Goal: Information Seeking & Learning: Learn about a topic

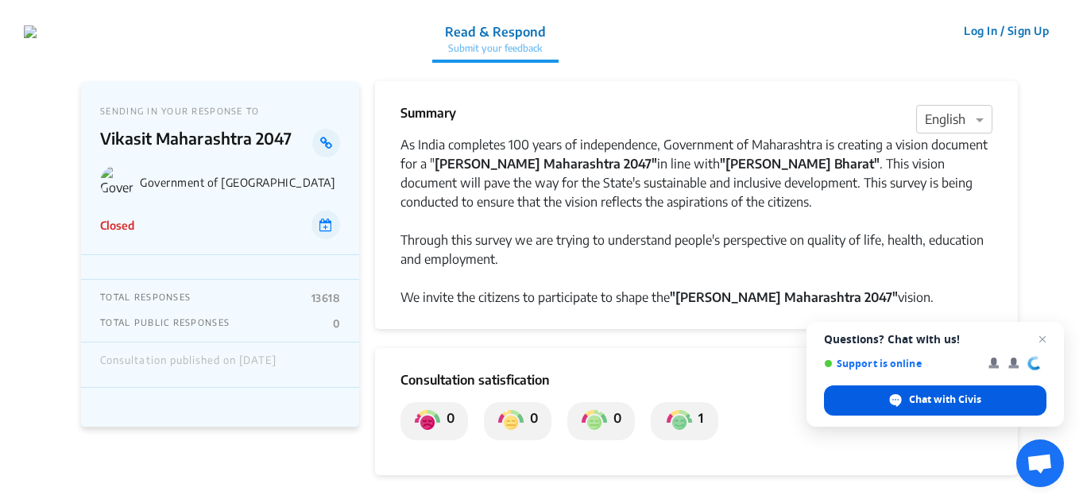
click at [947, 395] on span "Chat with Civis" at bounding box center [945, 400] width 72 height 14
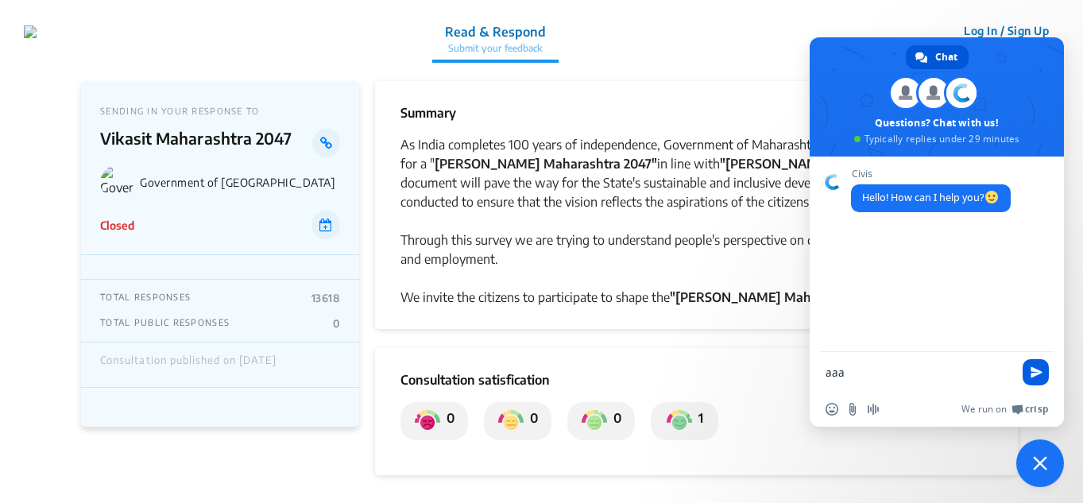
type textarea "aaa"
click at [1041, 378] on span "Send" at bounding box center [1036, 372] width 26 height 26
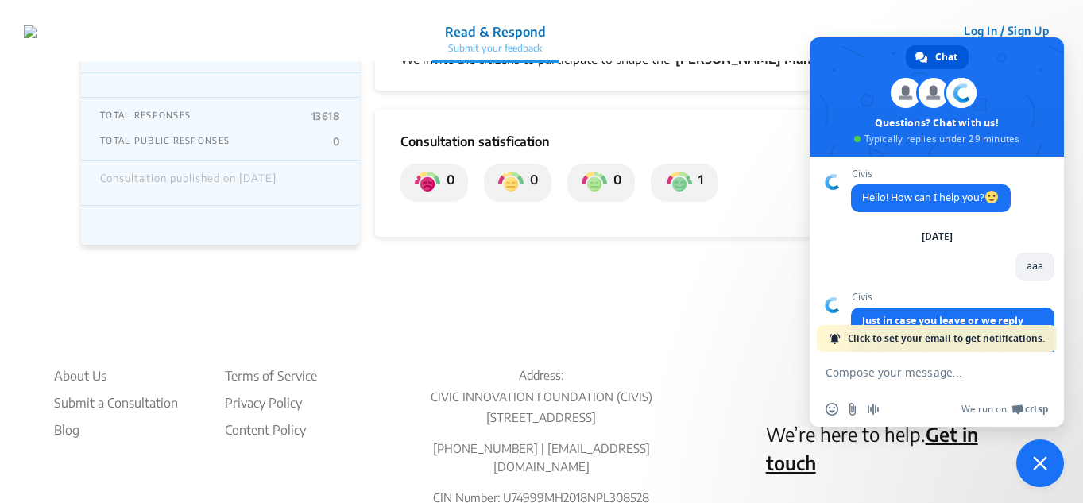
click at [1039, 471] on span "Close chat" at bounding box center [1041, 464] width 48 height 48
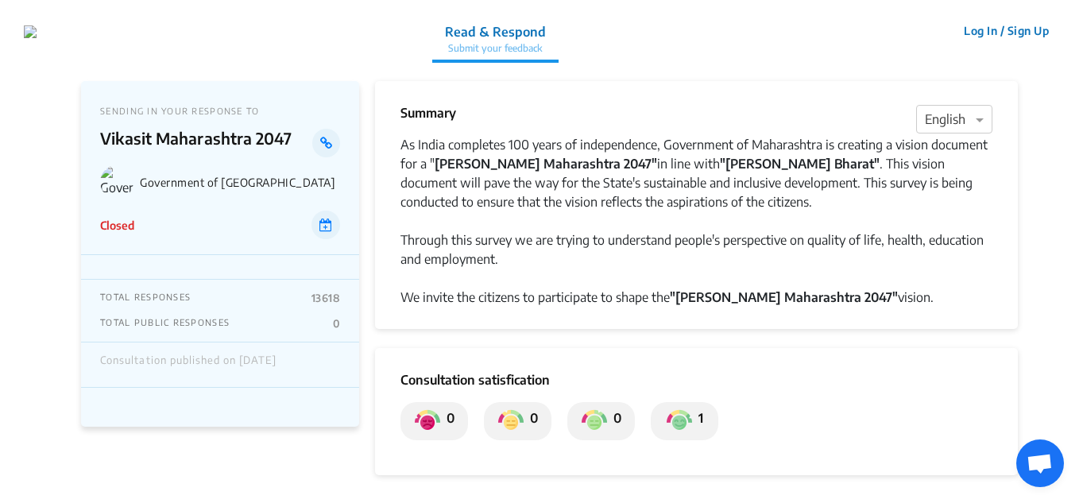
click at [180, 194] on div "Government of [GEOGRAPHIC_DATA]" at bounding box center [220, 181] width 240 height 33
click at [123, 226] on p "Closed" at bounding box center [117, 225] width 34 height 17
click at [326, 227] on icon at bounding box center [326, 225] width 13 height 13
click at [167, 290] on div "TOTAL RESPONSES 13618 TOTAL PUBLIC RESPONSES 0" at bounding box center [220, 311] width 278 height 63
click at [157, 324] on p "TOTAL PUBLIC RESPONSES" at bounding box center [165, 323] width 130 height 13
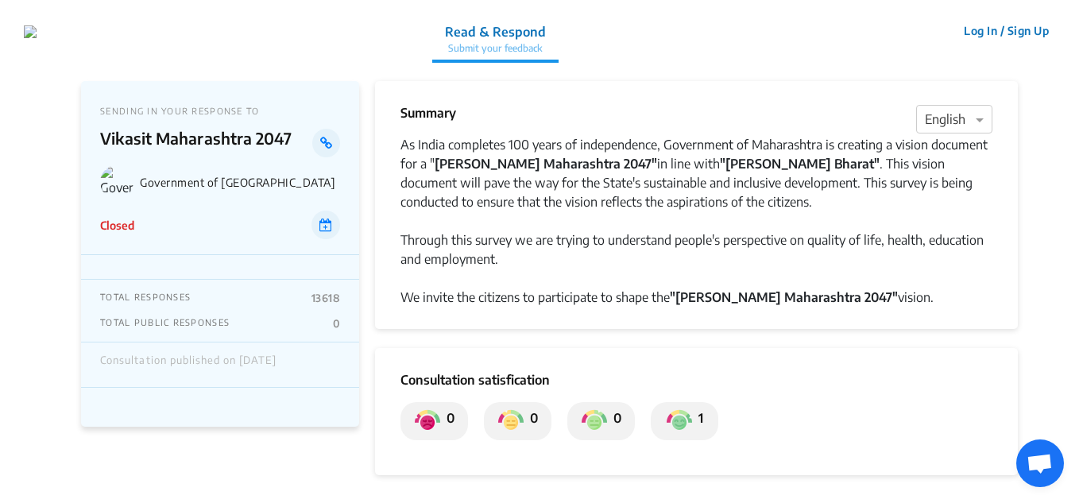
click at [187, 171] on div "Government of [GEOGRAPHIC_DATA]" at bounding box center [220, 181] width 240 height 33
click at [166, 126] on div "SENDING IN YOUR RESPONSE TO [PERSON_NAME] [GEOGRAPHIC_DATA] 2047 Government of …" at bounding box center [220, 168] width 278 height 174
click at [161, 107] on p "SENDING IN YOUR RESPONSE TO" at bounding box center [220, 111] width 240 height 10
click at [323, 137] on icon at bounding box center [326, 143] width 12 height 13
